Goal: Information Seeking & Learning: Learn about a topic

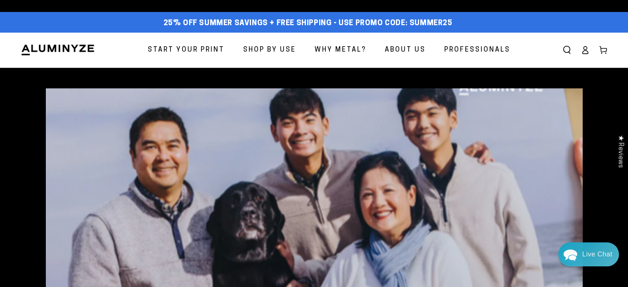
click at [356, 51] on span "Why Metal?" at bounding box center [341, 50] width 52 height 12
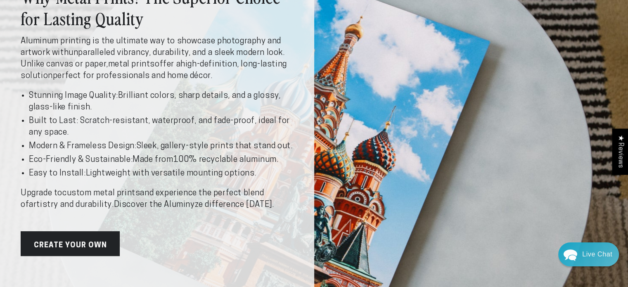
scroll to position [83, 0]
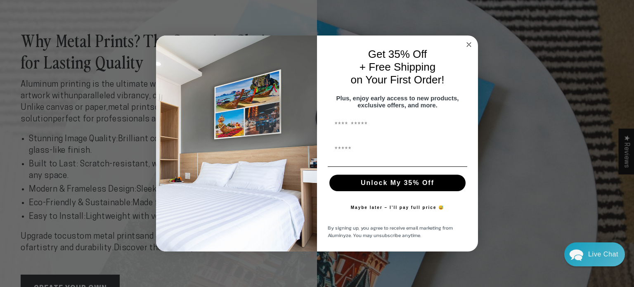
click at [469, 41] on circle "Close dialog" at bounding box center [469, 44] width 9 height 9
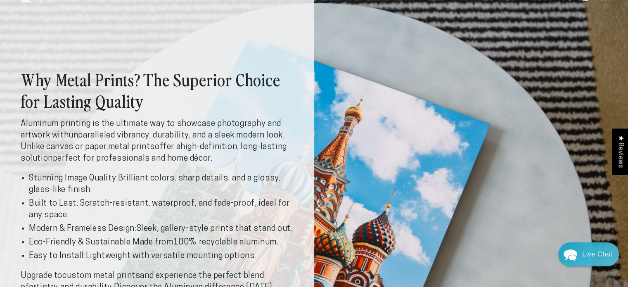
scroll to position [0, 0]
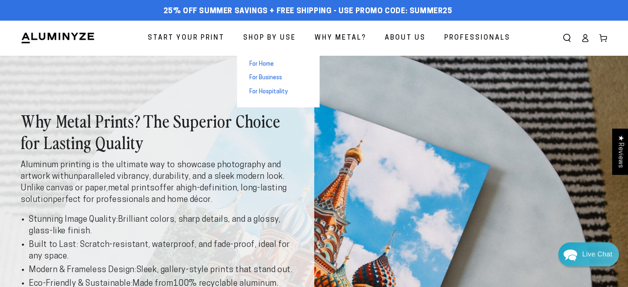
click at [261, 63] on span "For Home" at bounding box center [261, 64] width 24 height 8
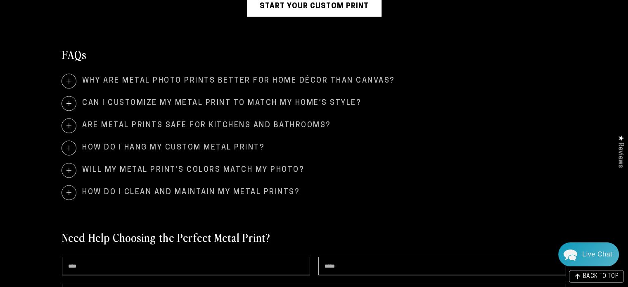
scroll to position [1611, 0]
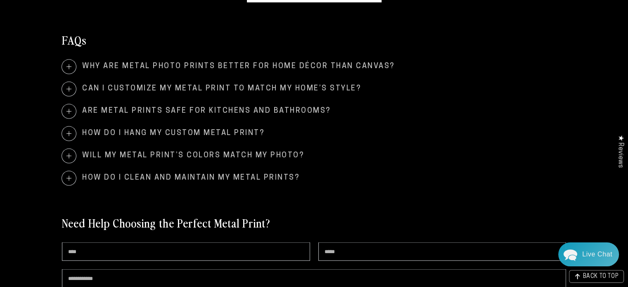
click at [69, 155] on span at bounding box center [69, 156] width 14 height 14
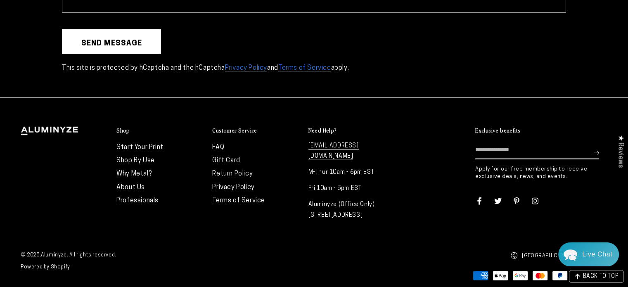
scroll to position [1971, 0]
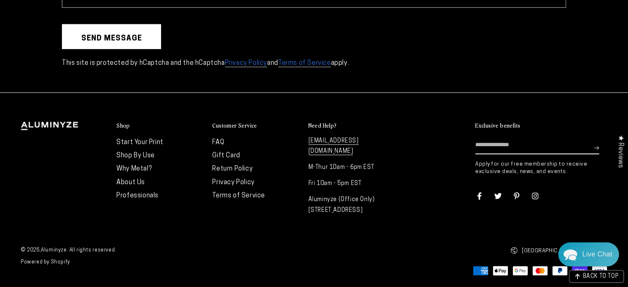
click at [216, 142] on link "FAQ" at bounding box center [218, 142] width 12 height 7
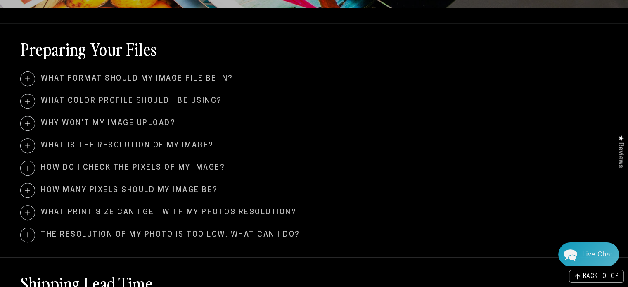
scroll to position [330, 0]
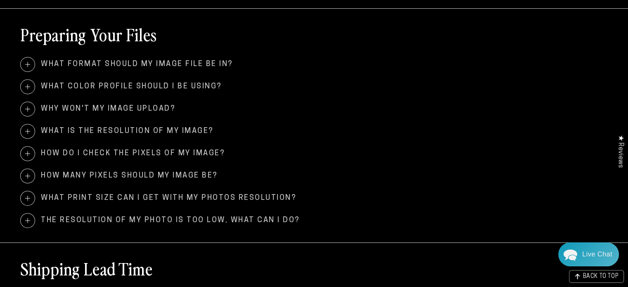
click at [223, 197] on span "What print size can I get with my photos resolution?" at bounding box center [314, 198] width 587 height 14
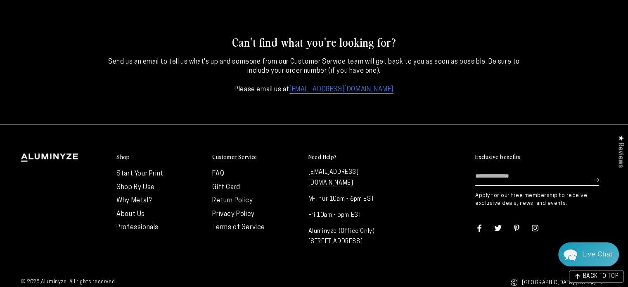
scroll to position [1115, 0]
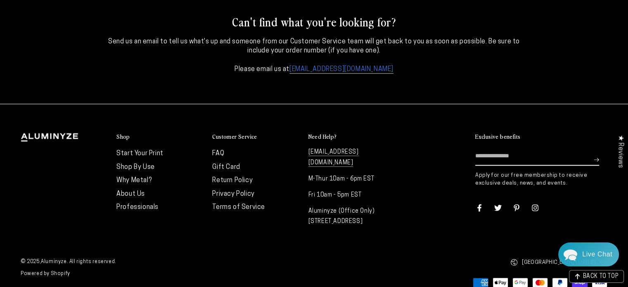
click at [123, 181] on link "Why Metal?" at bounding box center [133, 180] width 35 height 7
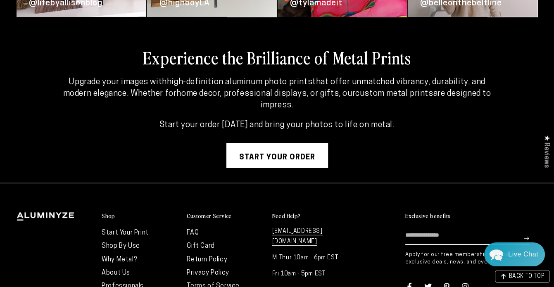
scroll to position [2152, 0]
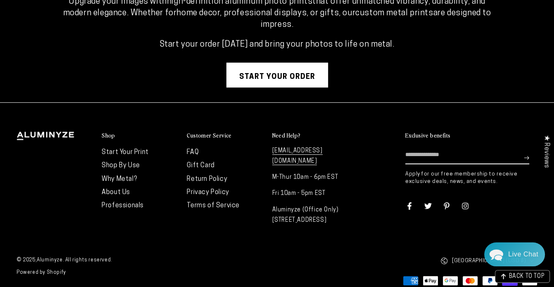
click at [197, 149] on link "FAQ" at bounding box center [193, 152] width 12 height 7
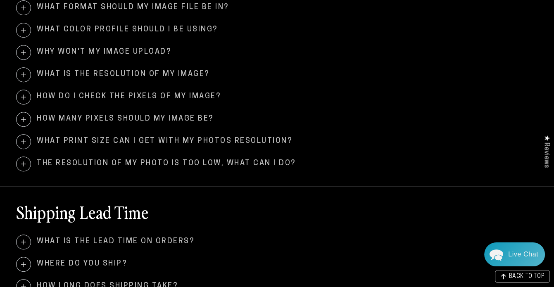
click at [270, 138] on span "What print size can I get with my photos resolution?" at bounding box center [277, 142] width 521 height 14
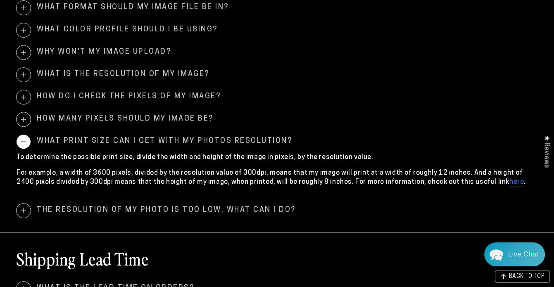
click at [509, 183] on link "here" at bounding box center [516, 182] width 14 height 7
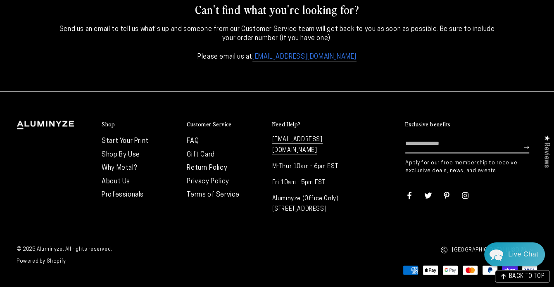
click at [194, 142] on link "FAQ" at bounding box center [193, 141] width 12 height 7
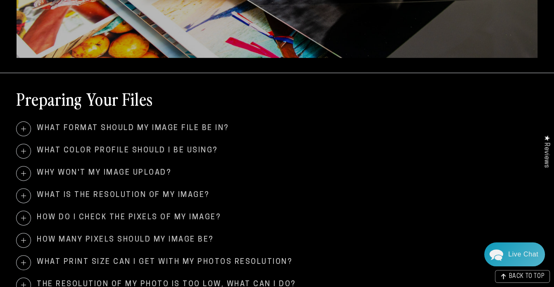
click at [221, 128] on span "What format should my image file be in?" at bounding box center [277, 129] width 521 height 14
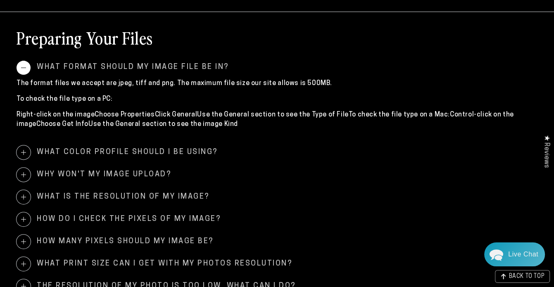
scroll to position [289, 0]
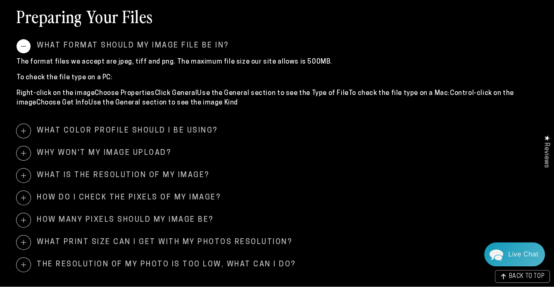
click at [209, 131] on span "What color profile should I be using?" at bounding box center [277, 131] width 521 height 14
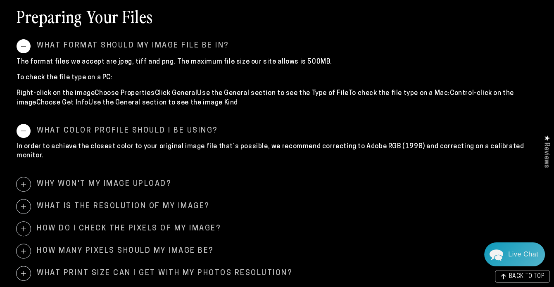
click at [159, 177] on span "Why won't my image upload?" at bounding box center [277, 184] width 521 height 14
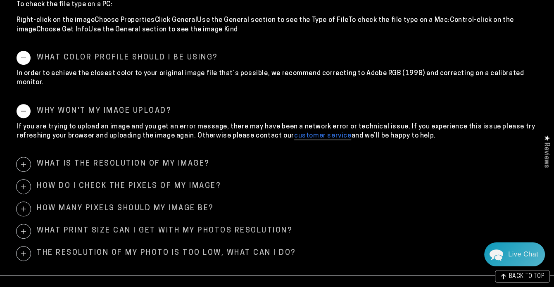
scroll to position [372, 0]
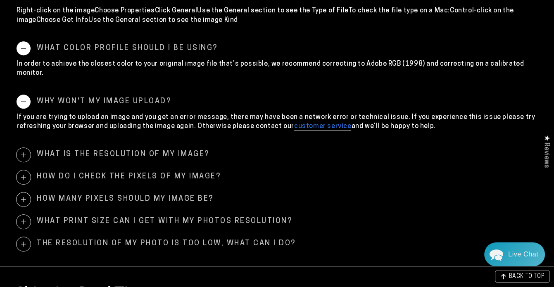
click at [190, 148] on span "What is the resolution of my image?" at bounding box center [277, 155] width 521 height 14
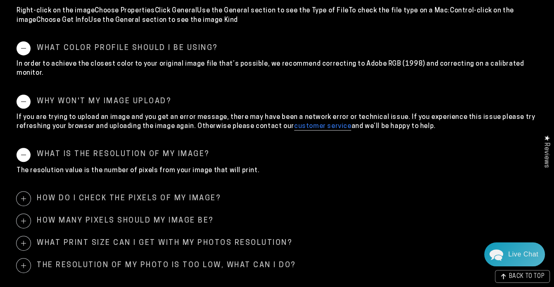
click at [194, 192] on span "How do I check the pixels of my image?" at bounding box center [277, 199] width 521 height 14
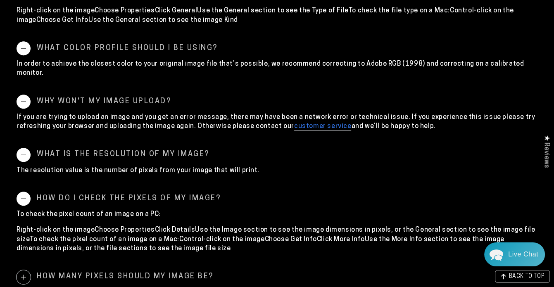
click at [282, 250] on div "To check the pixel count of an image on a PC: Right-click on the imageChoose Pr…" at bounding box center [277, 234] width 521 height 56
click at [204, 270] on span "How many pixels should my image be?" at bounding box center [277, 277] width 521 height 14
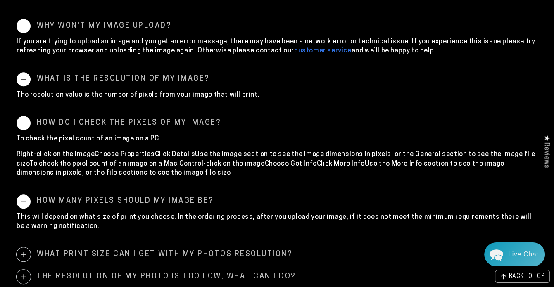
scroll to position [496, 0]
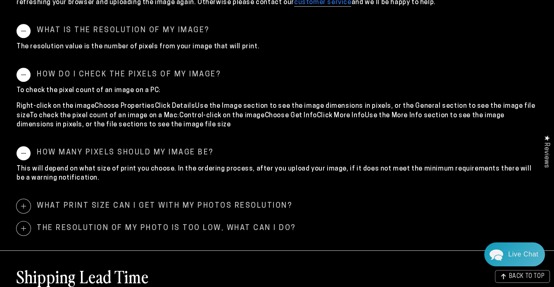
click at [281, 199] on span "What print size can I get with my photos resolution?" at bounding box center [277, 206] width 521 height 14
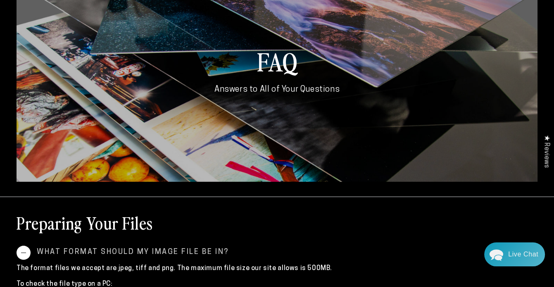
scroll to position [0, 0]
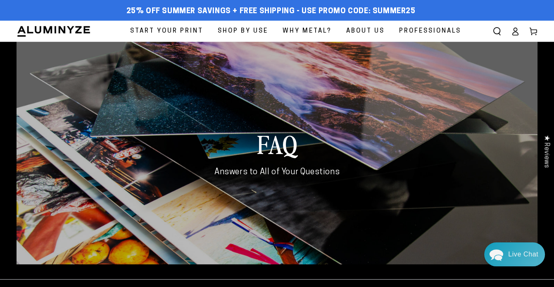
click at [178, 31] on span "Start Your Print" at bounding box center [166, 31] width 73 height 11
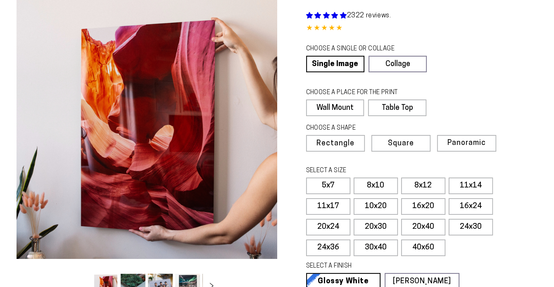
scroll to position [83, 0]
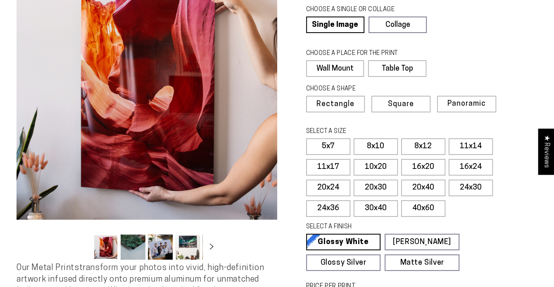
select select "**********"
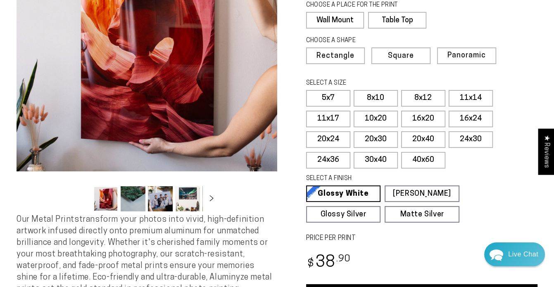
scroll to position [124, 0]
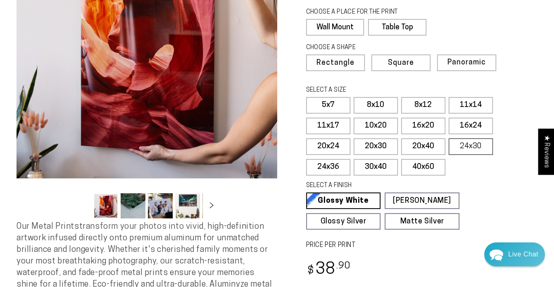
click at [472, 145] on label "24x30" at bounding box center [471, 146] width 44 height 17
click at [326, 149] on label "20x24" at bounding box center [328, 146] width 44 height 17
click at [375, 146] on label "20x30" at bounding box center [376, 146] width 44 height 17
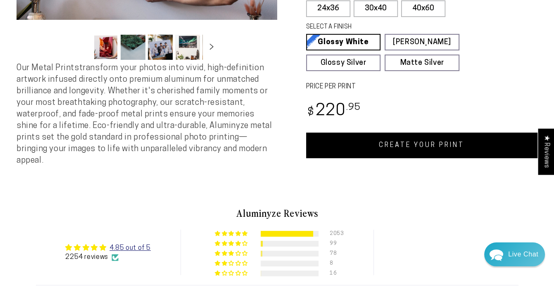
scroll to position [289, 0]
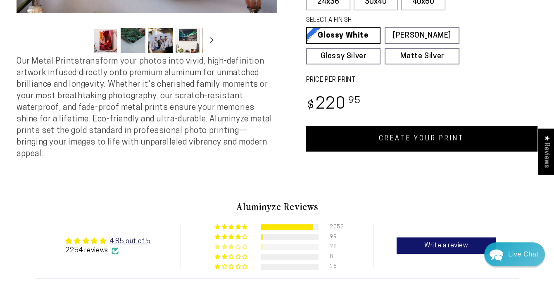
click at [273, 244] on div at bounding box center [290, 247] width 58 height 6
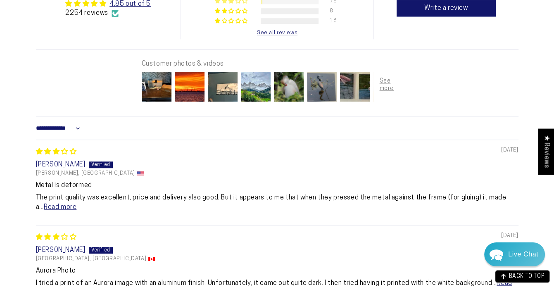
scroll to position [460, 0]
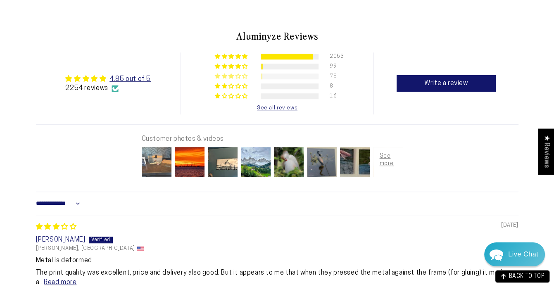
click at [158, 152] on img at bounding box center [156, 161] width 33 height 33
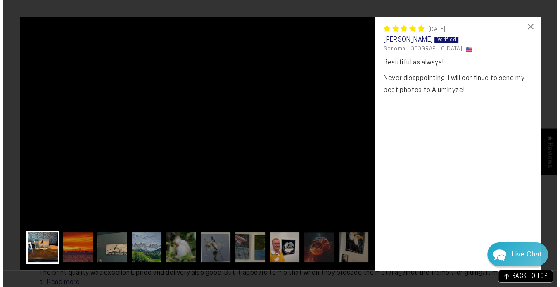
scroll to position [463, 0]
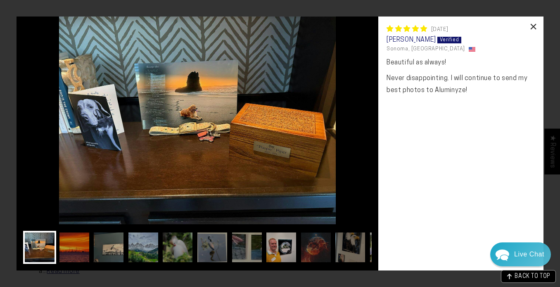
click at [535, 26] on div "×" at bounding box center [534, 27] width 20 height 20
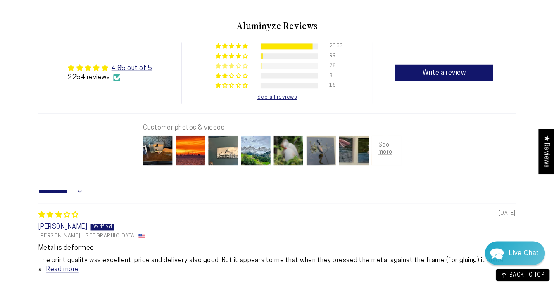
scroll to position [460, 0]
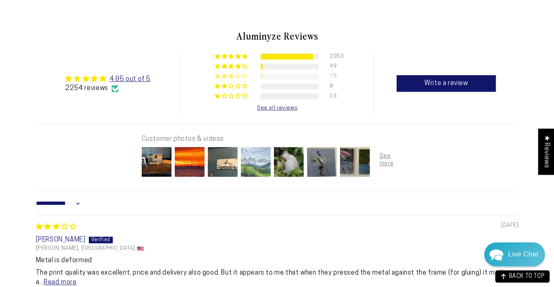
click at [256, 160] on img at bounding box center [255, 161] width 33 height 33
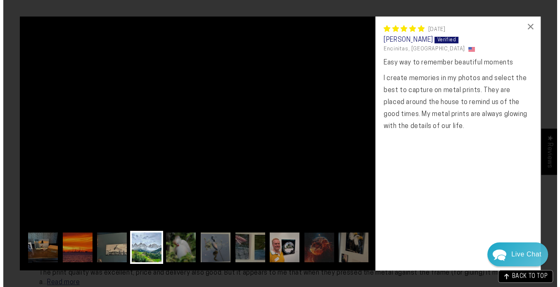
scroll to position [463, 0]
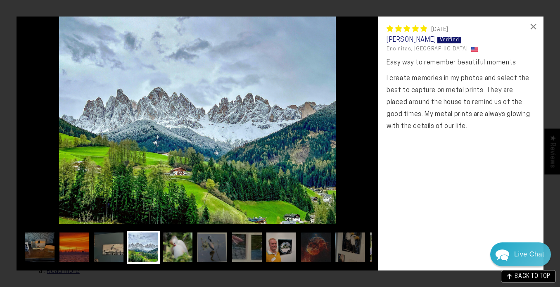
click at [188, 251] on img at bounding box center [177, 247] width 33 height 33
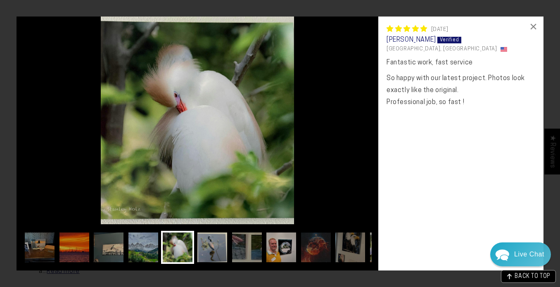
click at [221, 250] on img at bounding box center [212, 247] width 33 height 33
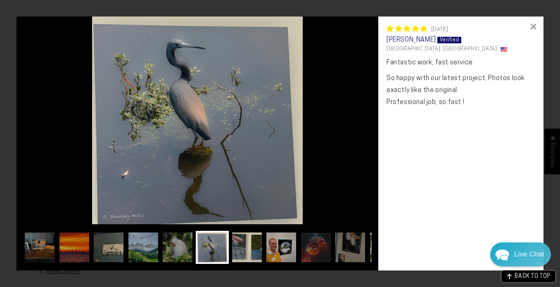
click at [246, 249] on img at bounding box center [246, 247] width 33 height 33
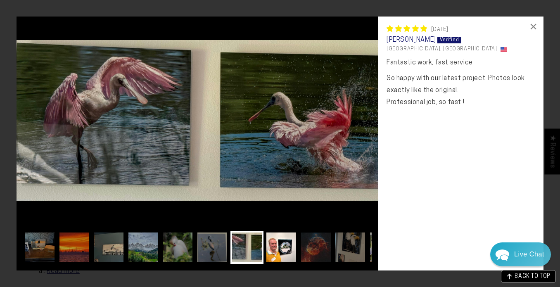
click at [280, 251] on img at bounding box center [281, 247] width 33 height 33
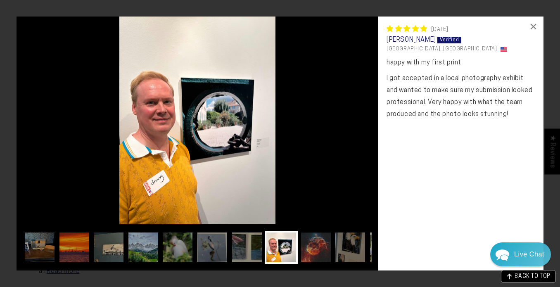
click at [313, 251] on img at bounding box center [315, 247] width 33 height 33
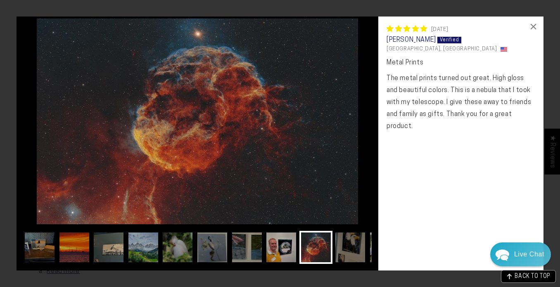
scroll to position [0, 15]
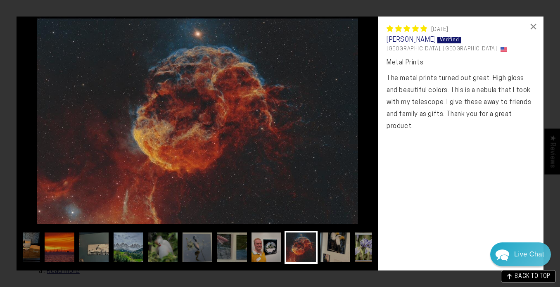
click at [350, 252] on img at bounding box center [335, 247] width 33 height 33
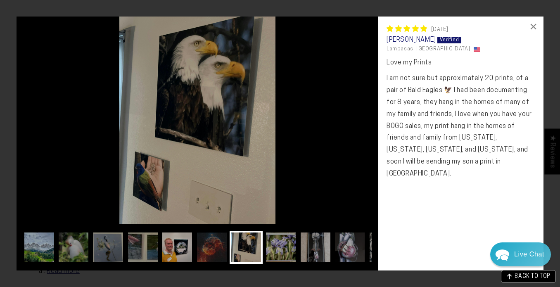
scroll to position [0, 134]
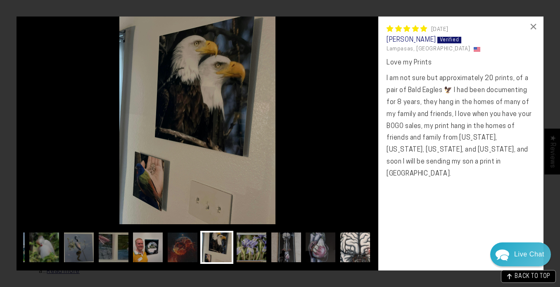
click at [364, 250] on img at bounding box center [355, 247] width 33 height 33
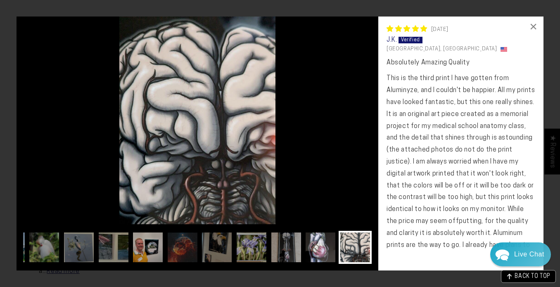
click at [314, 249] on img at bounding box center [320, 247] width 33 height 33
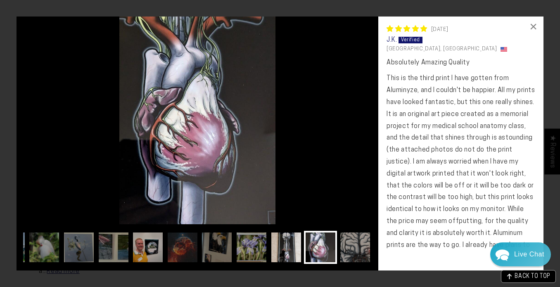
click at [288, 249] on img at bounding box center [286, 247] width 33 height 33
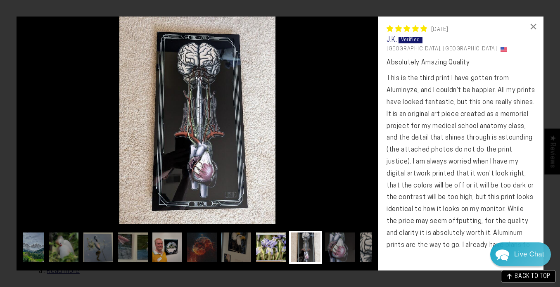
click at [259, 250] on img at bounding box center [270, 247] width 33 height 33
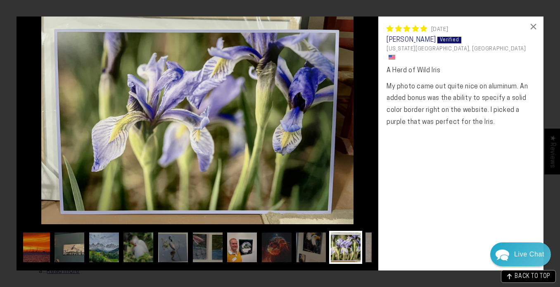
scroll to position [0, 0]
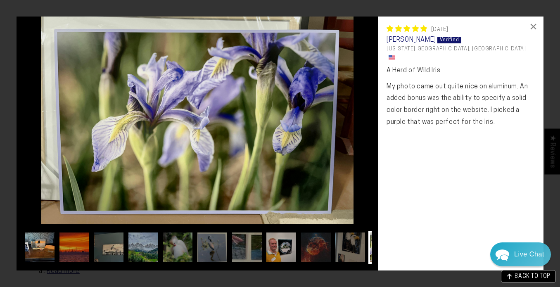
click at [36, 246] on img at bounding box center [39, 247] width 33 height 33
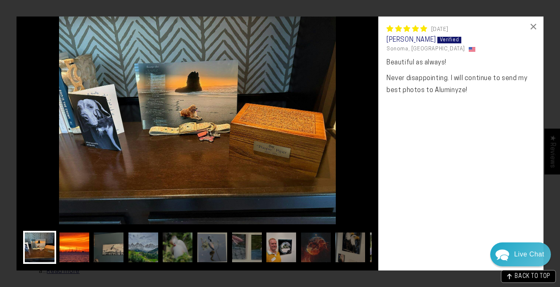
click at [83, 245] on img at bounding box center [74, 247] width 33 height 33
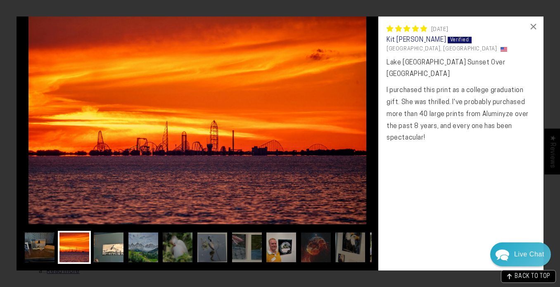
click at [116, 247] on img at bounding box center [108, 247] width 33 height 33
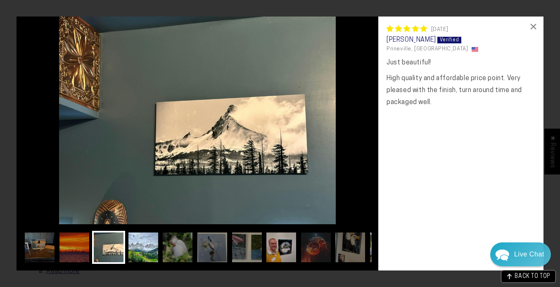
click at [149, 247] on img at bounding box center [143, 247] width 33 height 33
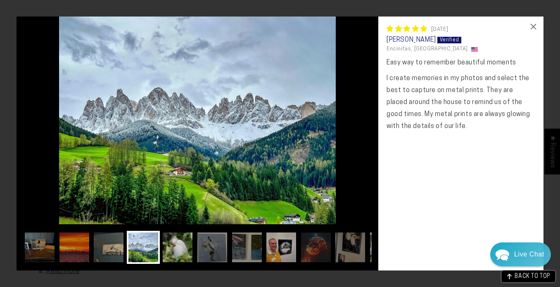
click at [178, 249] on img at bounding box center [177, 247] width 33 height 33
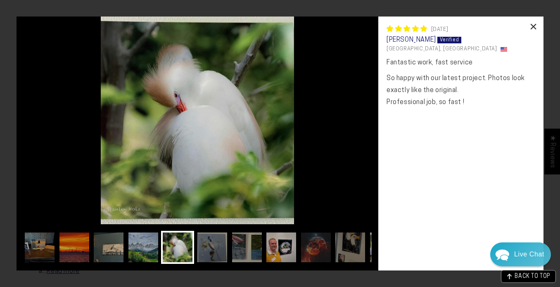
click at [535, 29] on div "×" at bounding box center [534, 27] width 20 height 20
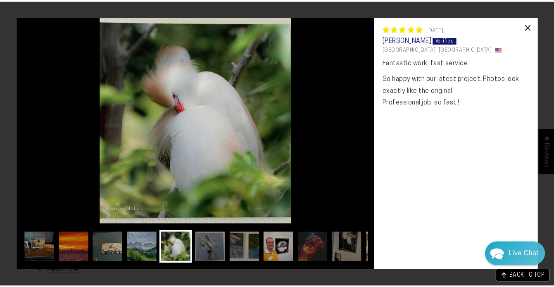
scroll to position [460, 0]
